Goal: Find specific page/section: Find specific page/section

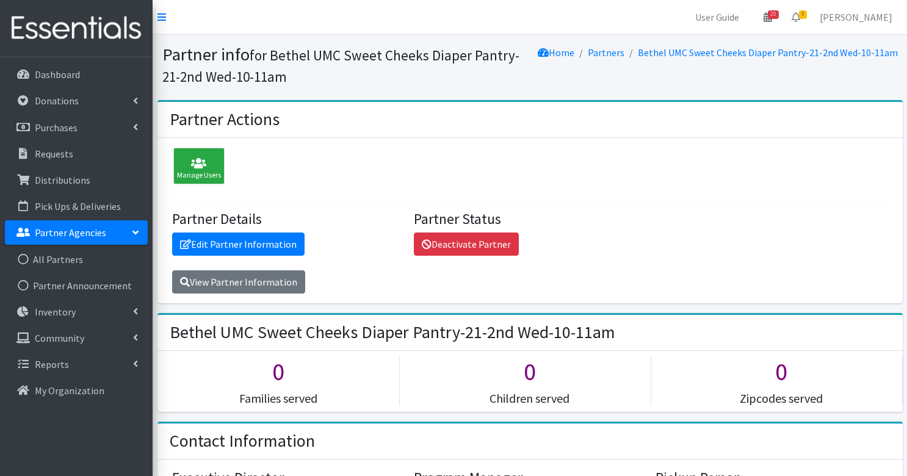
scroll to position [840, 0]
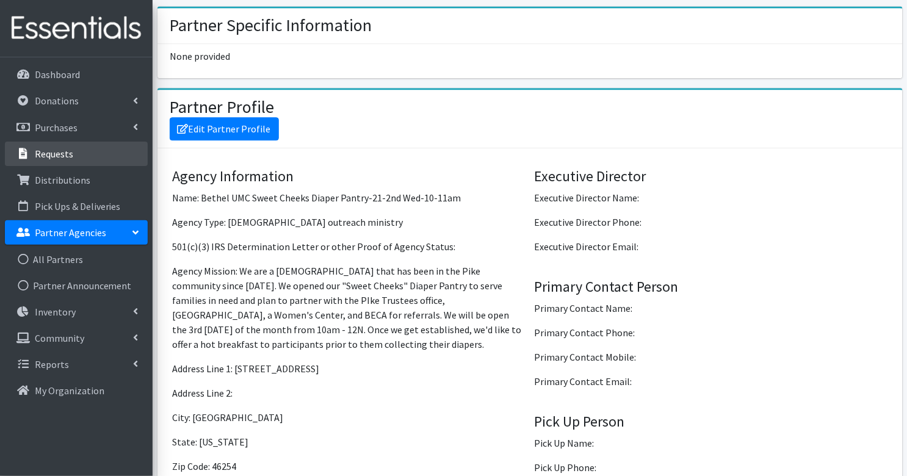
click at [47, 156] on p "Requests" at bounding box center [54, 154] width 38 height 12
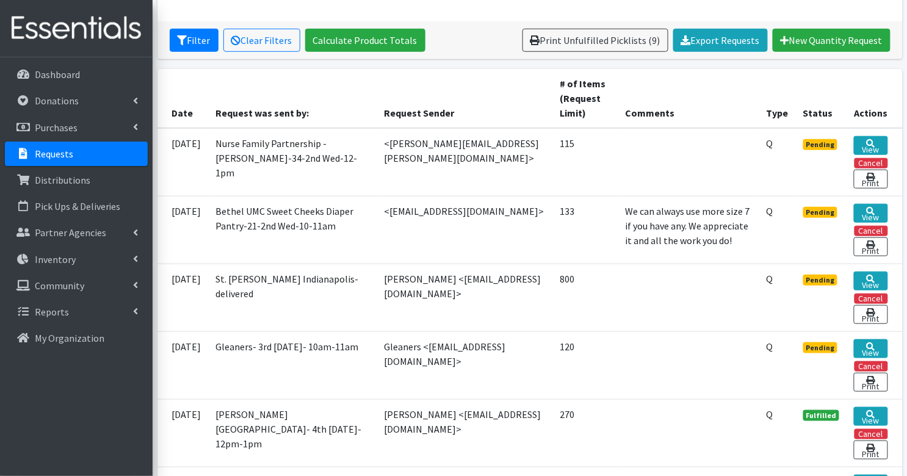
scroll to position [217, 0]
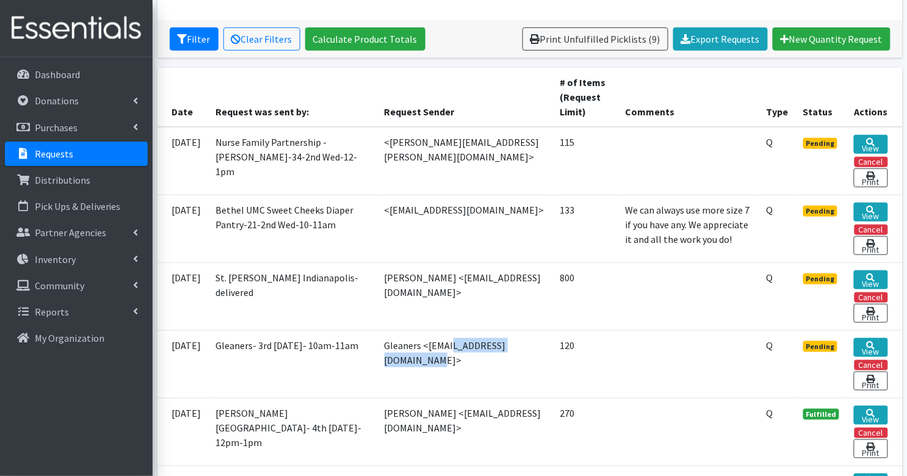
drag, startPoint x: 493, startPoint y: 346, endPoint x: 402, endPoint y: 347, distance: 90.9
click at [402, 347] on td "Gleaners <lriddick@gleaners.org>" at bounding box center [465, 364] width 176 height 68
copy td "lriddick@gleaners.org"
click at [870, 346] on icon at bounding box center [871, 345] width 9 height 9
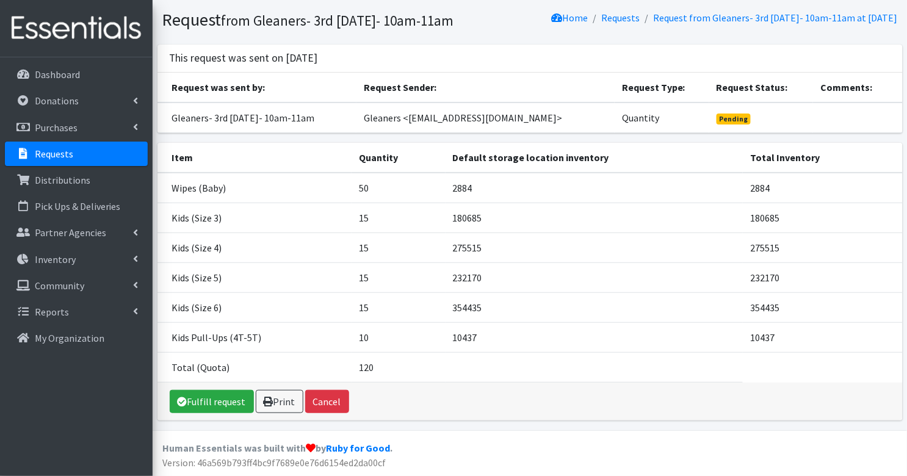
scroll to position [45, 0]
click at [48, 154] on p "Requests" at bounding box center [54, 154] width 38 height 12
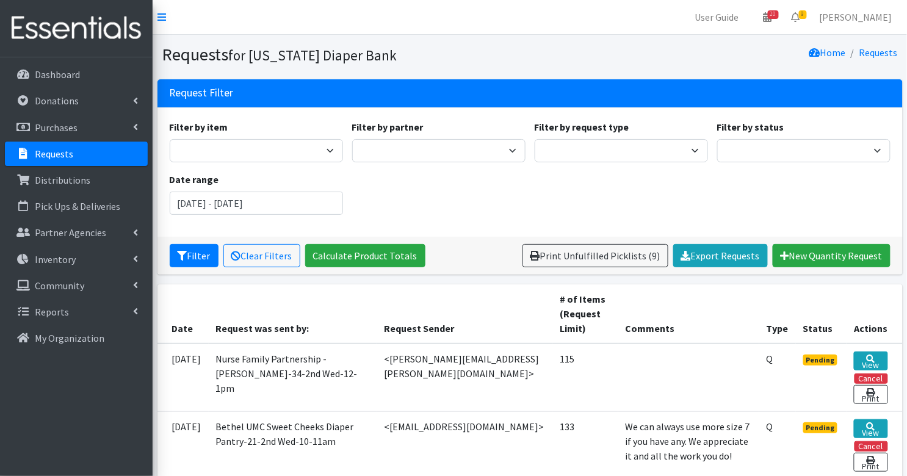
scroll to position [2, 0]
